Goal: Task Accomplishment & Management: Use online tool/utility

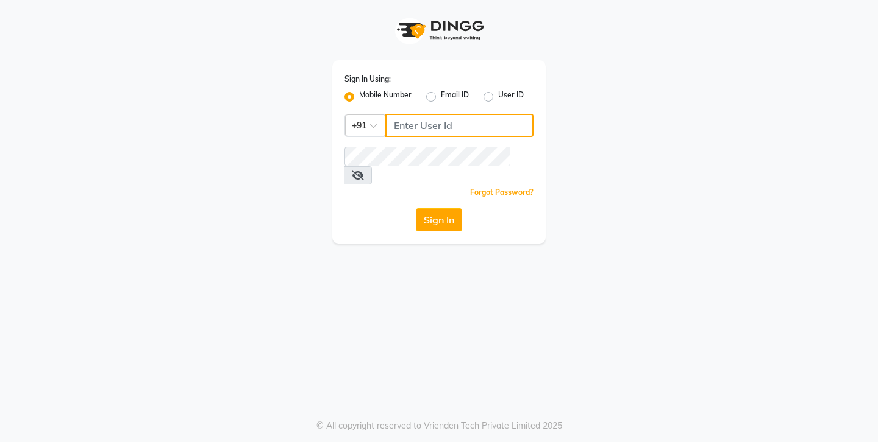
type input "9741550103"
click at [441, 208] on button "Sign In" at bounding box center [439, 219] width 46 height 23
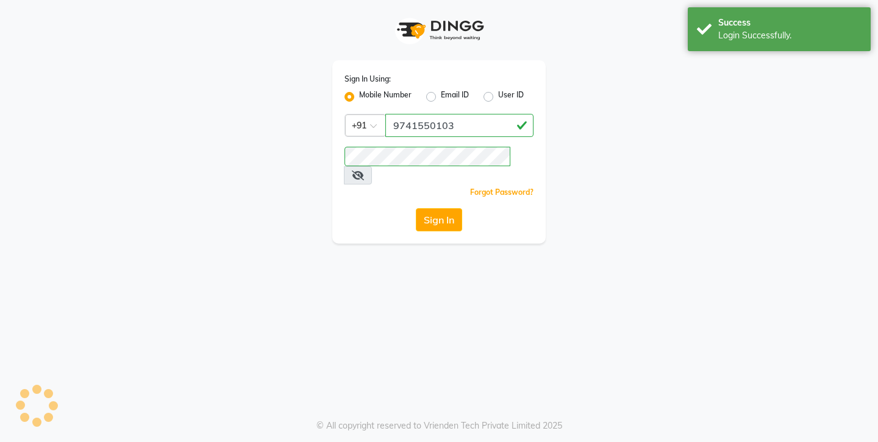
select select "service"
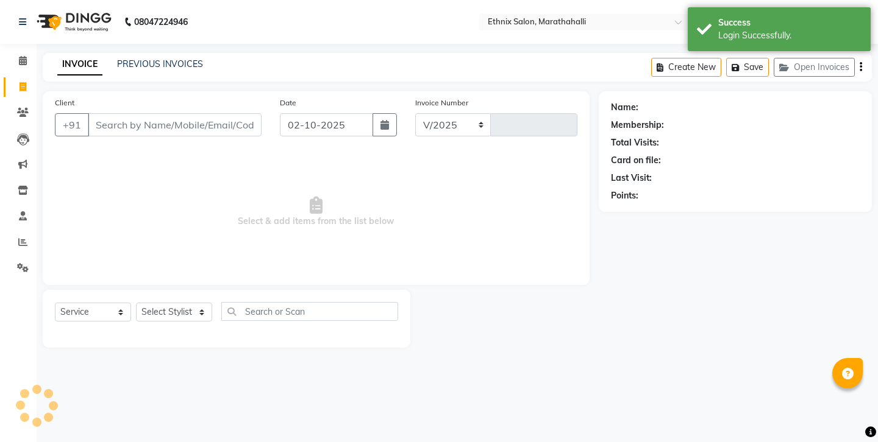
select select "en"
select select "4783"
type input "7436"
